Goal: Task Accomplishment & Management: Manage account settings

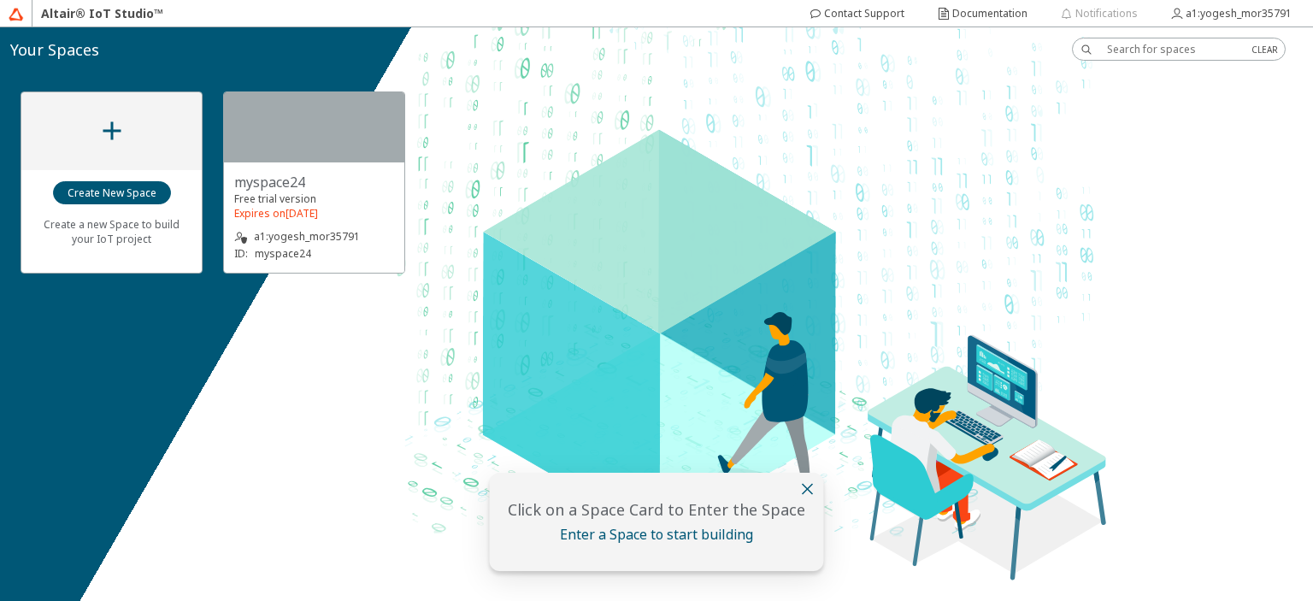
click at [805, 488] on iron-icon at bounding box center [808, 489] width 21 height 21
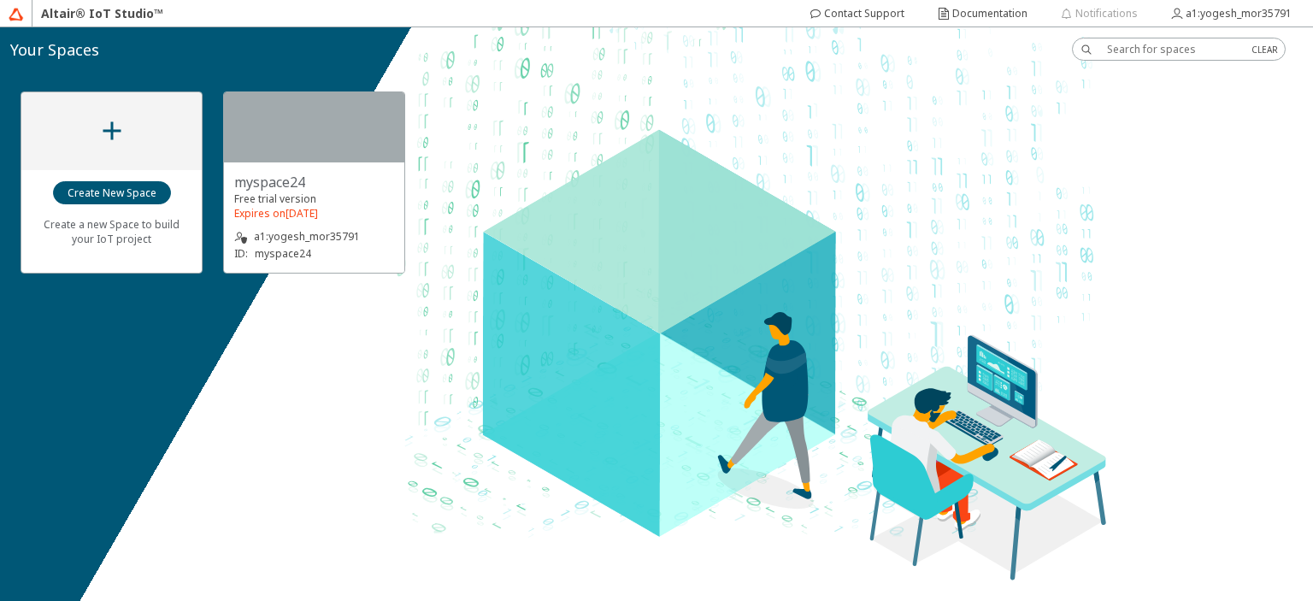
click at [338, 189] on div "myspace24" at bounding box center [314, 182] width 160 height 19
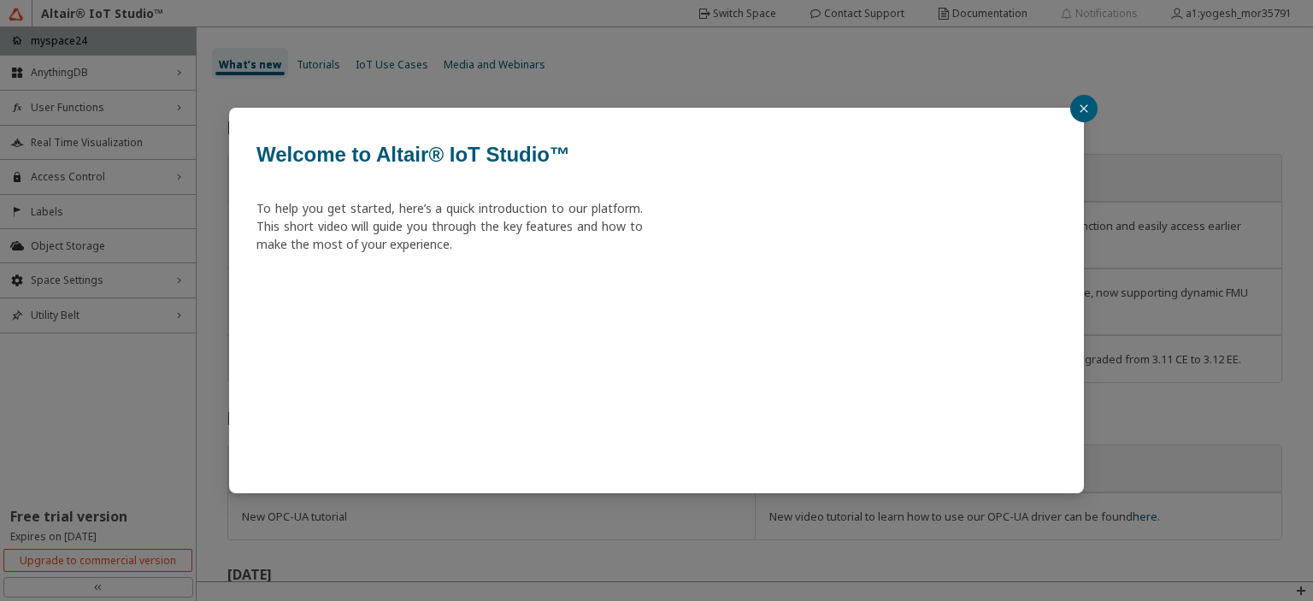
click at [1087, 112] on icon "close" at bounding box center [1084, 108] width 10 height 10
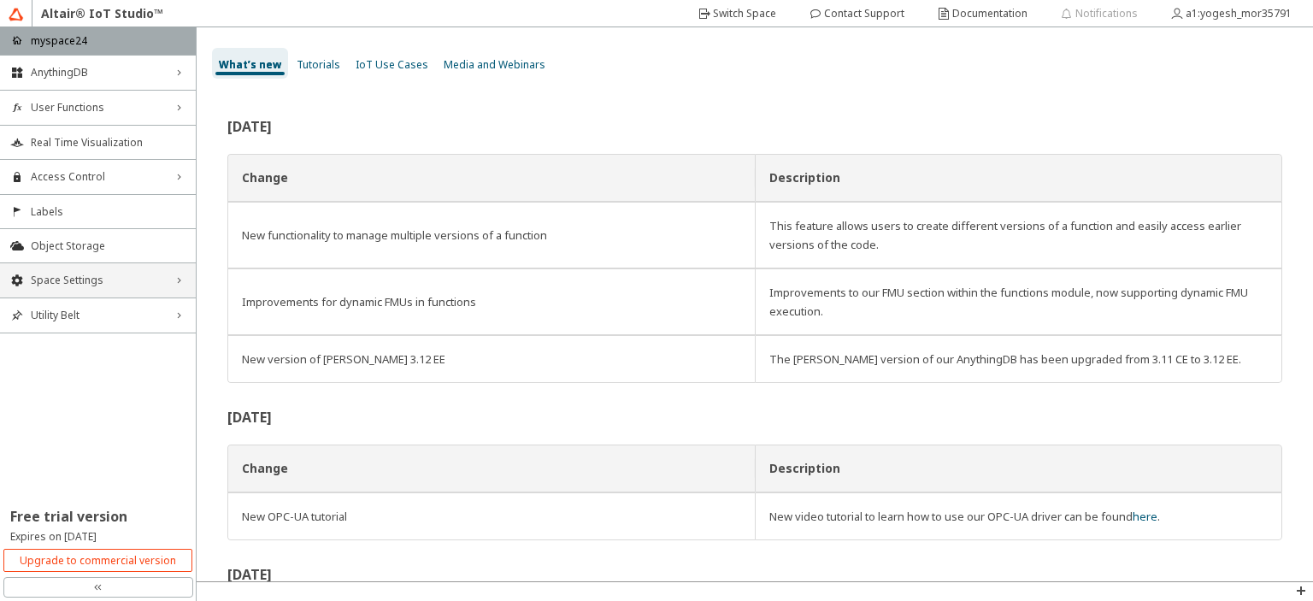
click at [133, 270] on div "Space Settings right_chevron" at bounding box center [98, 280] width 196 height 34
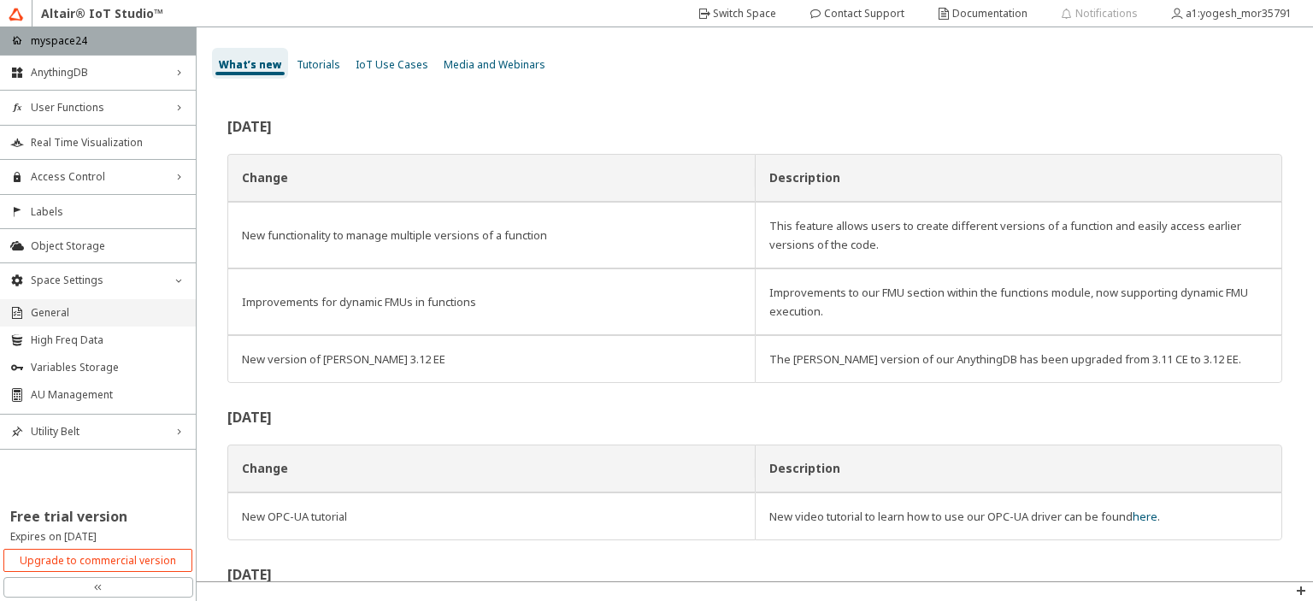
click at [62, 312] on span "General" at bounding box center [108, 313] width 155 height 14
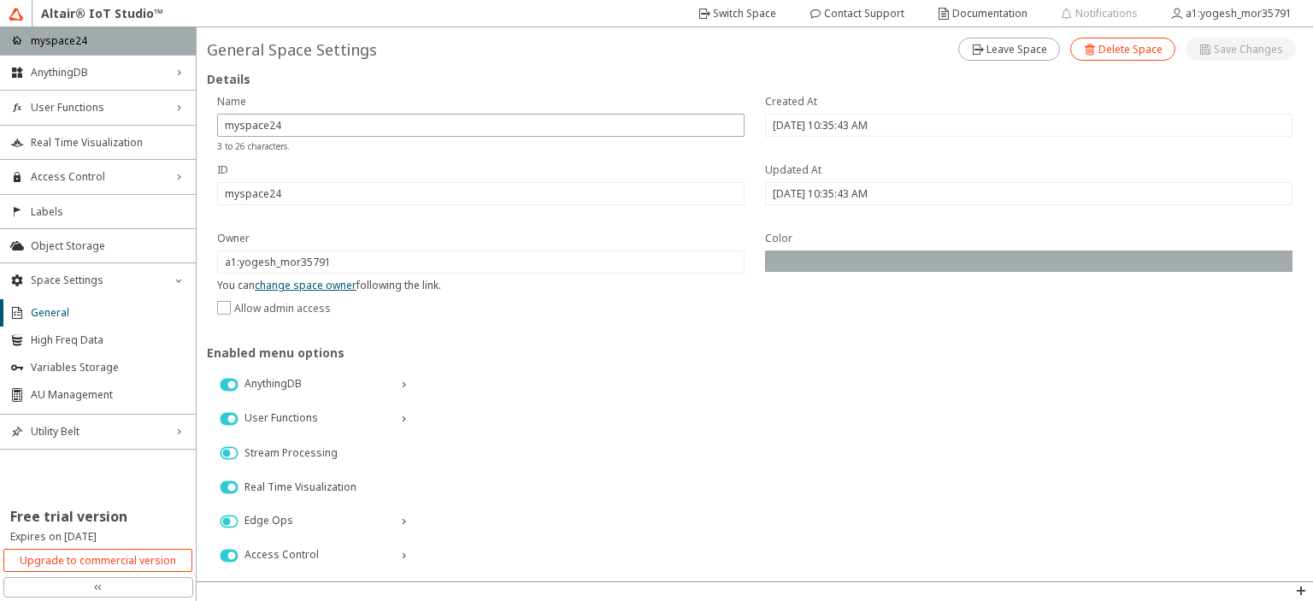
click at [1088, 50] on iron-icon at bounding box center [1090, 50] width 15 height 14
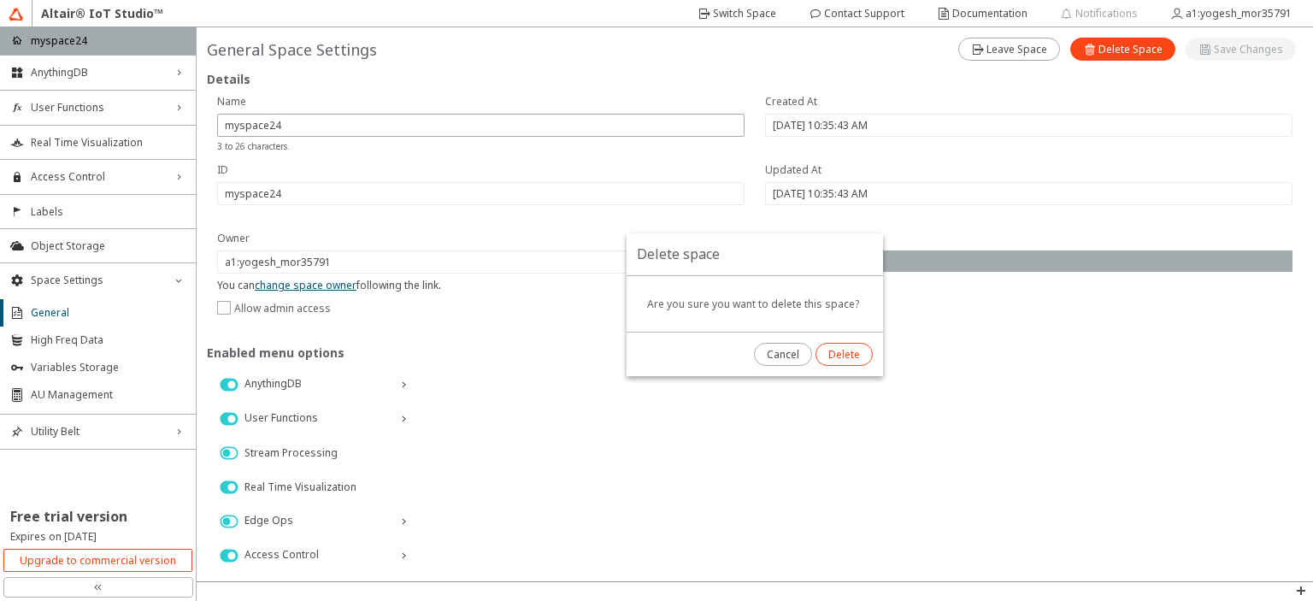
click at [0, 0] on slot "Delete" at bounding box center [0, 0] width 0 height 0
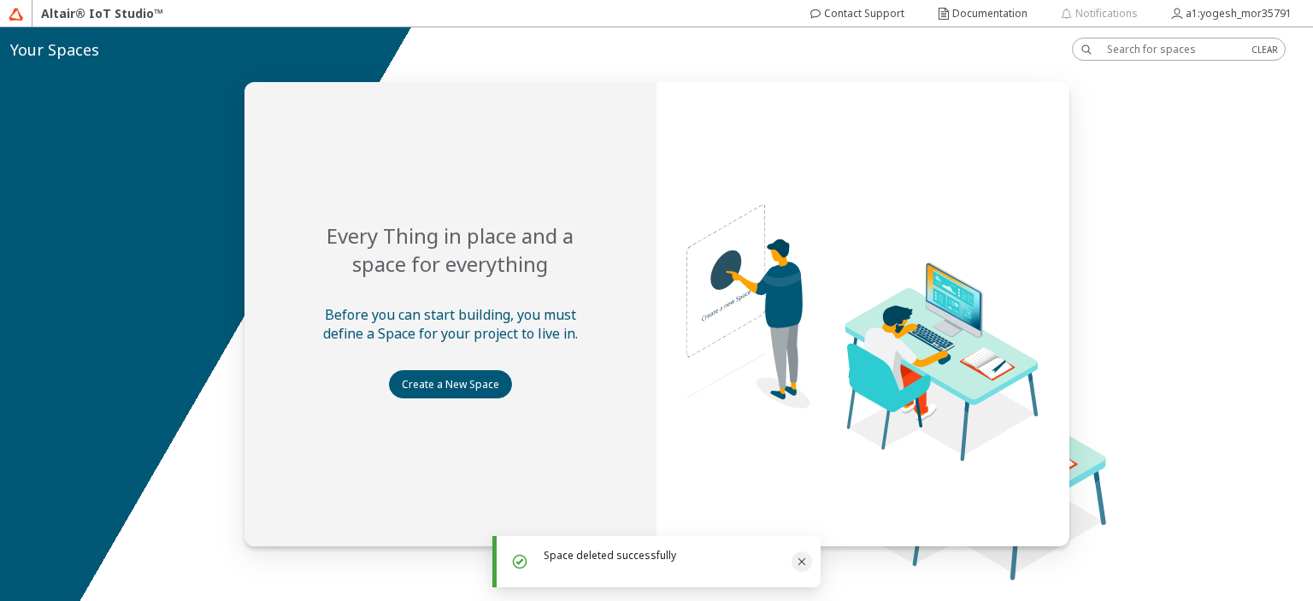
click at [799, 563] on icon "Close" at bounding box center [802, 562] width 14 height 14
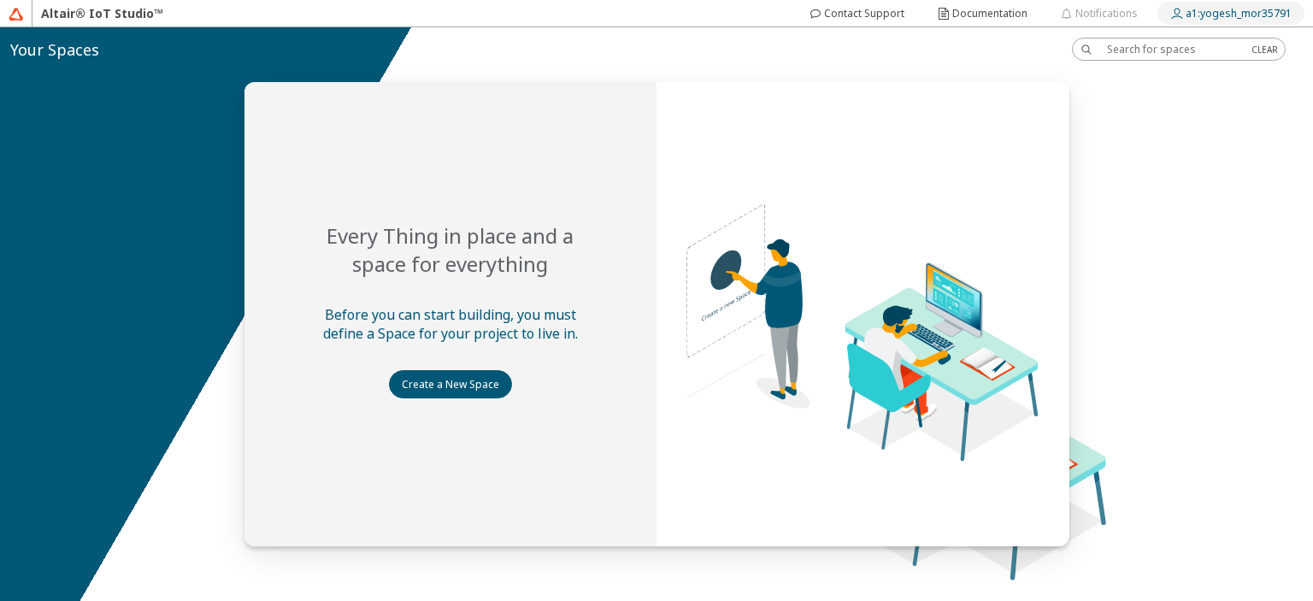
click at [0, 0] on slot "a1:yogesh_mor35791" at bounding box center [0, 0] width 0 height 0
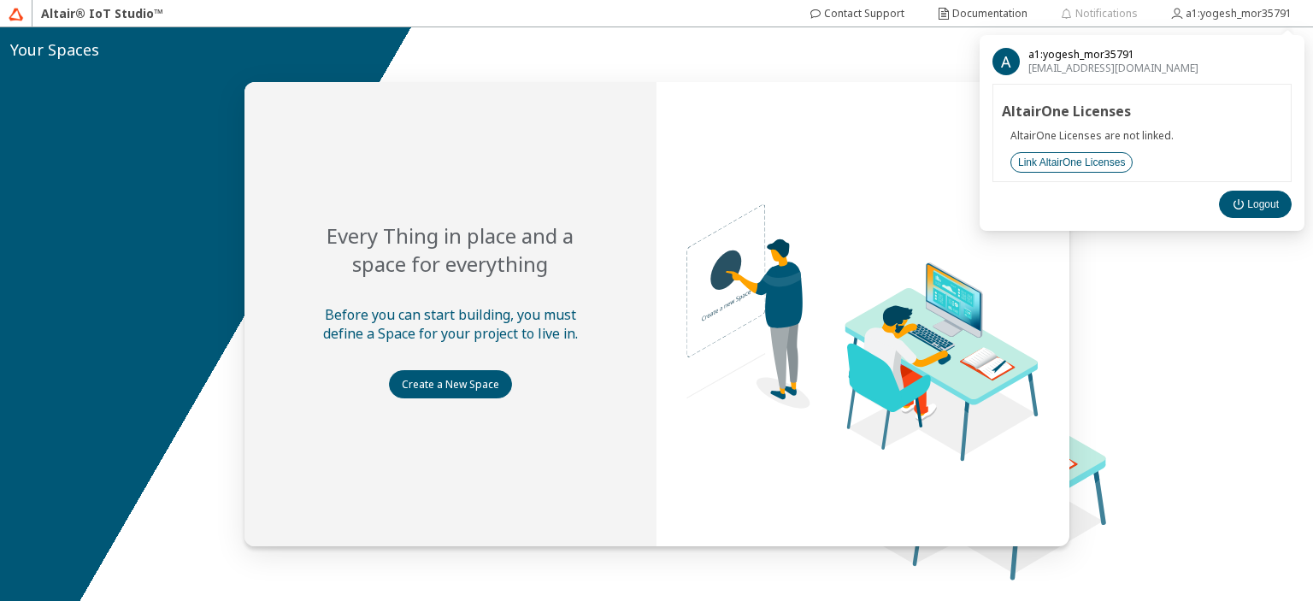
click at [0, 0] on slot "Link AltairOne Licenses" at bounding box center [0, 0] width 0 height 0
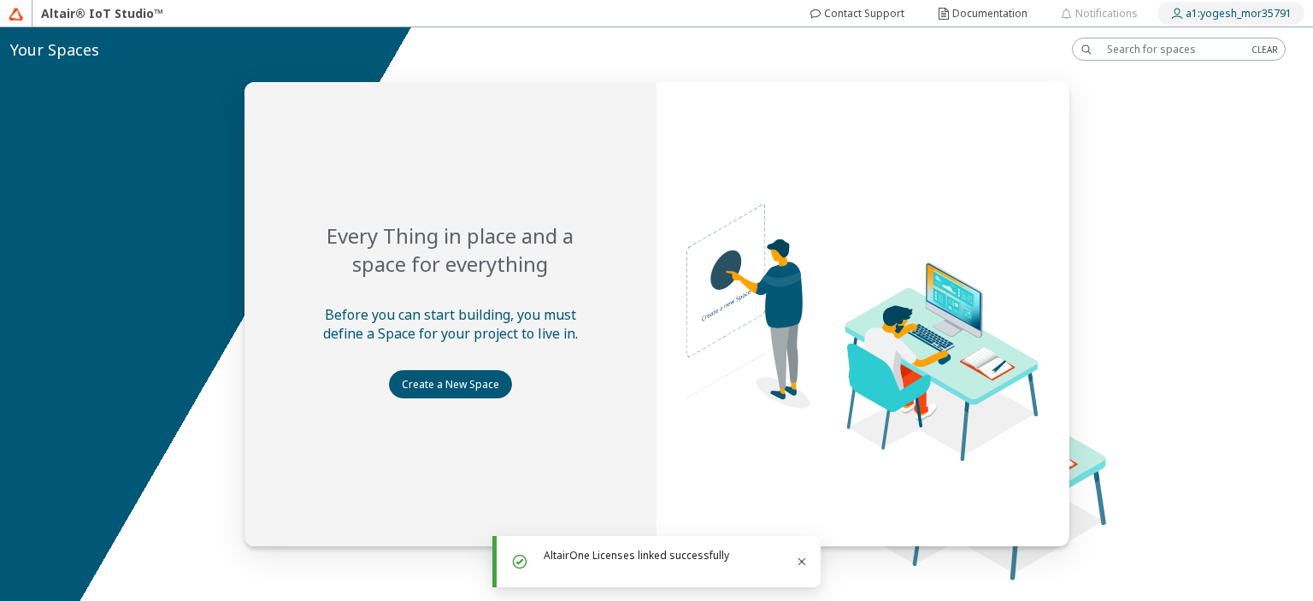
click at [0, 0] on slot "a1:yogesh_mor35791" at bounding box center [0, 0] width 0 height 0
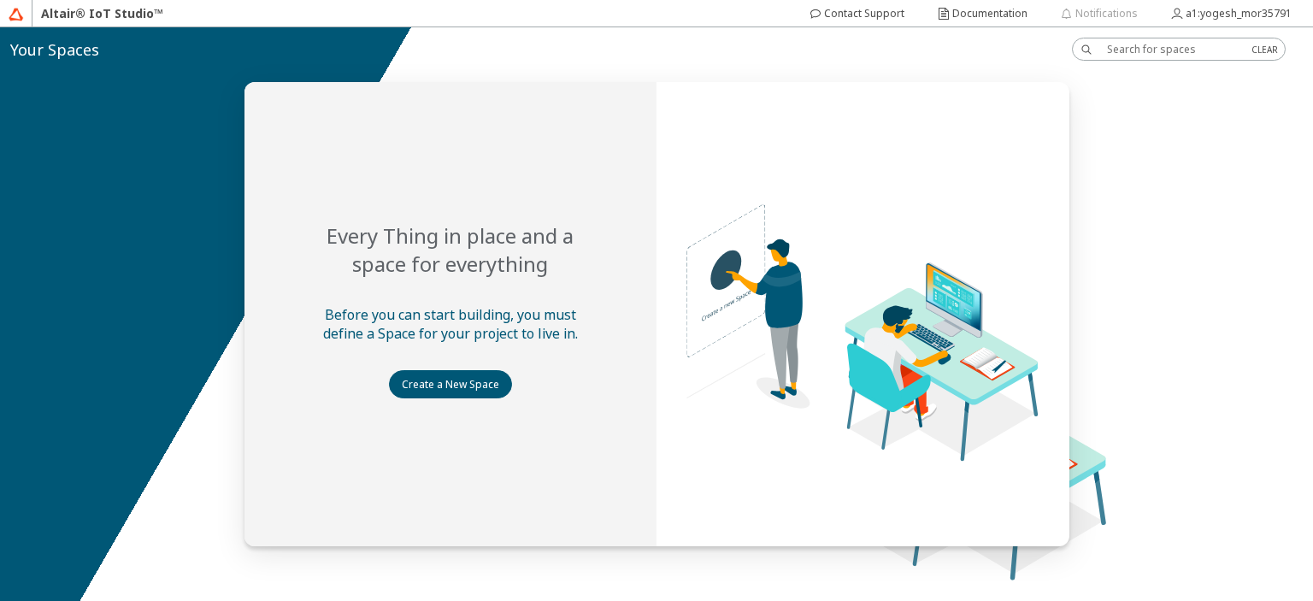
click at [1160, 245] on div at bounding box center [656, 314] width 1313 height 574
click at [0, 0] on slot "Notifications" at bounding box center [0, 0] width 0 height 0
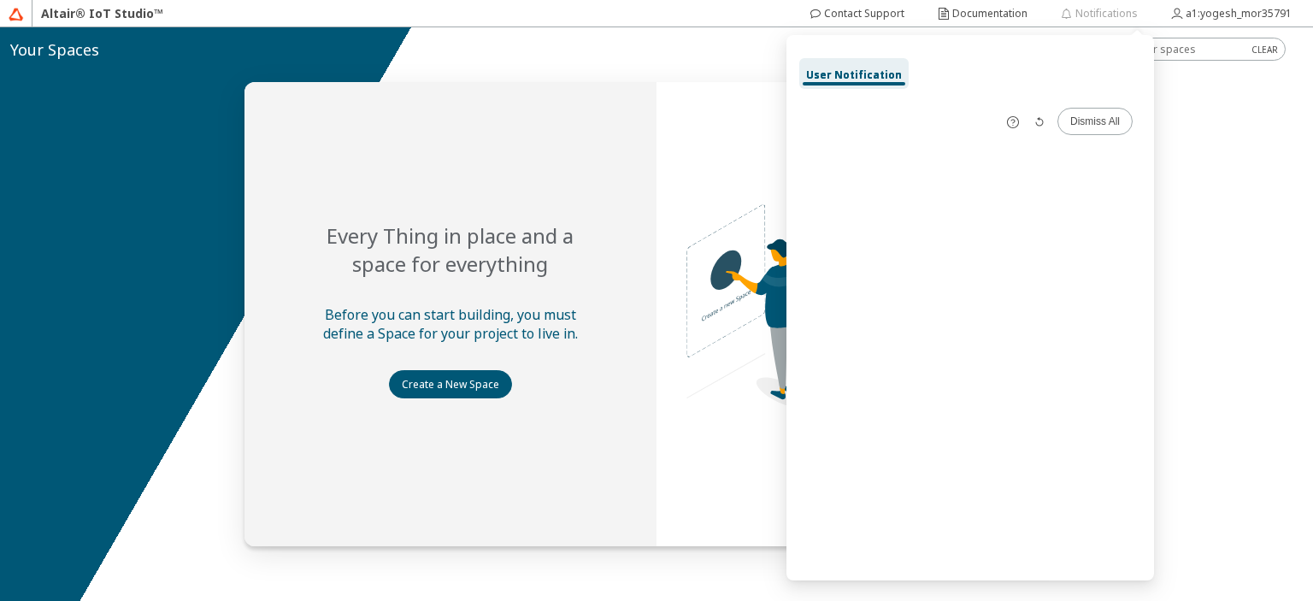
click at [1173, 122] on div at bounding box center [656, 314] width 1313 height 574
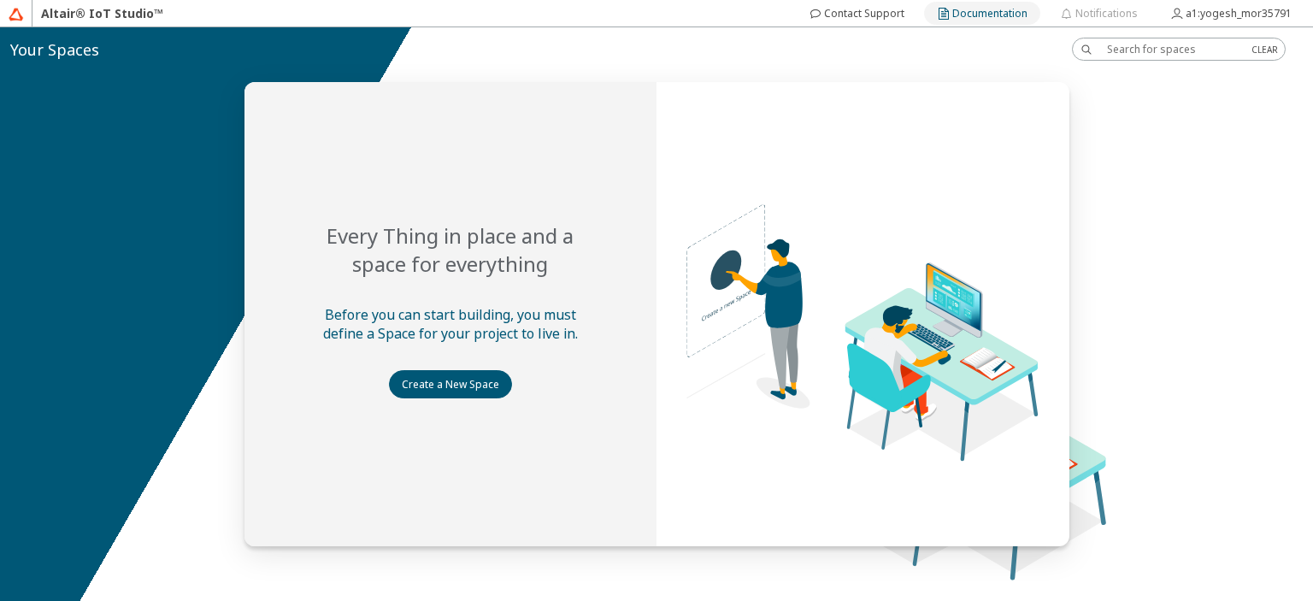
click at [0, 0] on slot "Documentation" at bounding box center [0, 0] width 0 height 0
